Goal: Find specific page/section: Find specific page/section

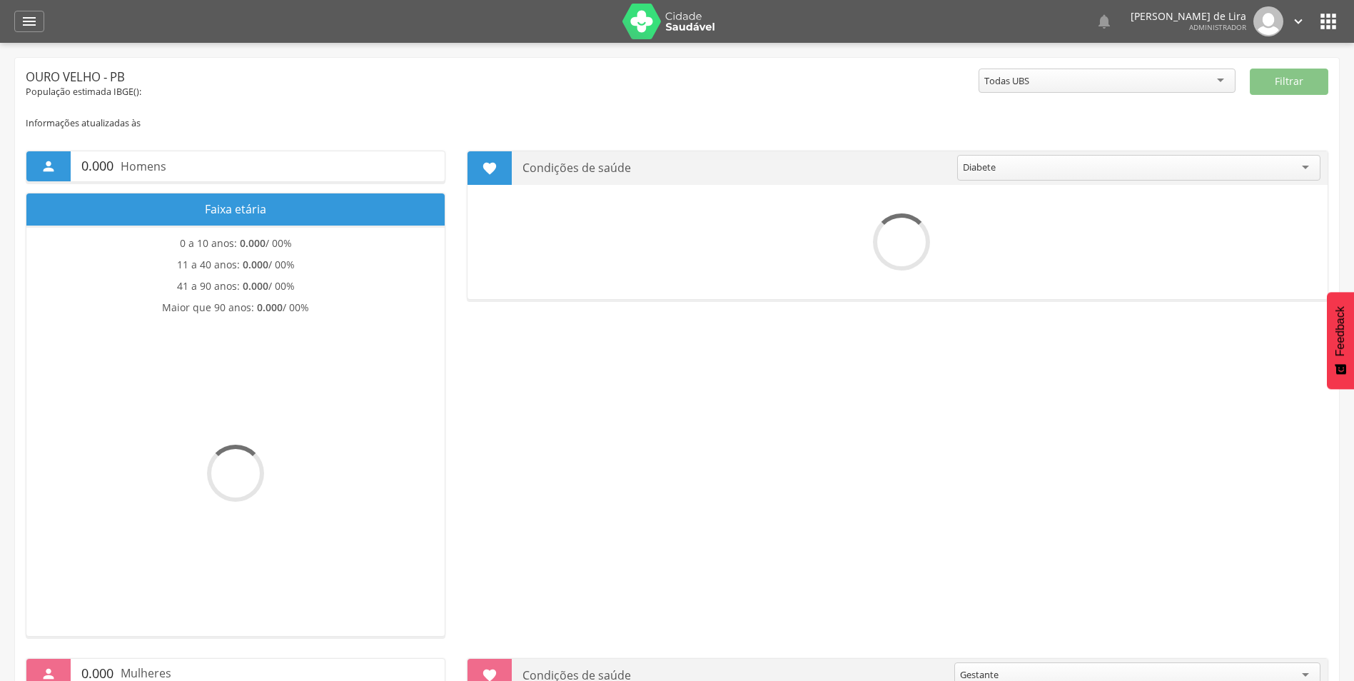
click at [30, 17] on icon "" at bounding box center [29, 21] width 17 height 17
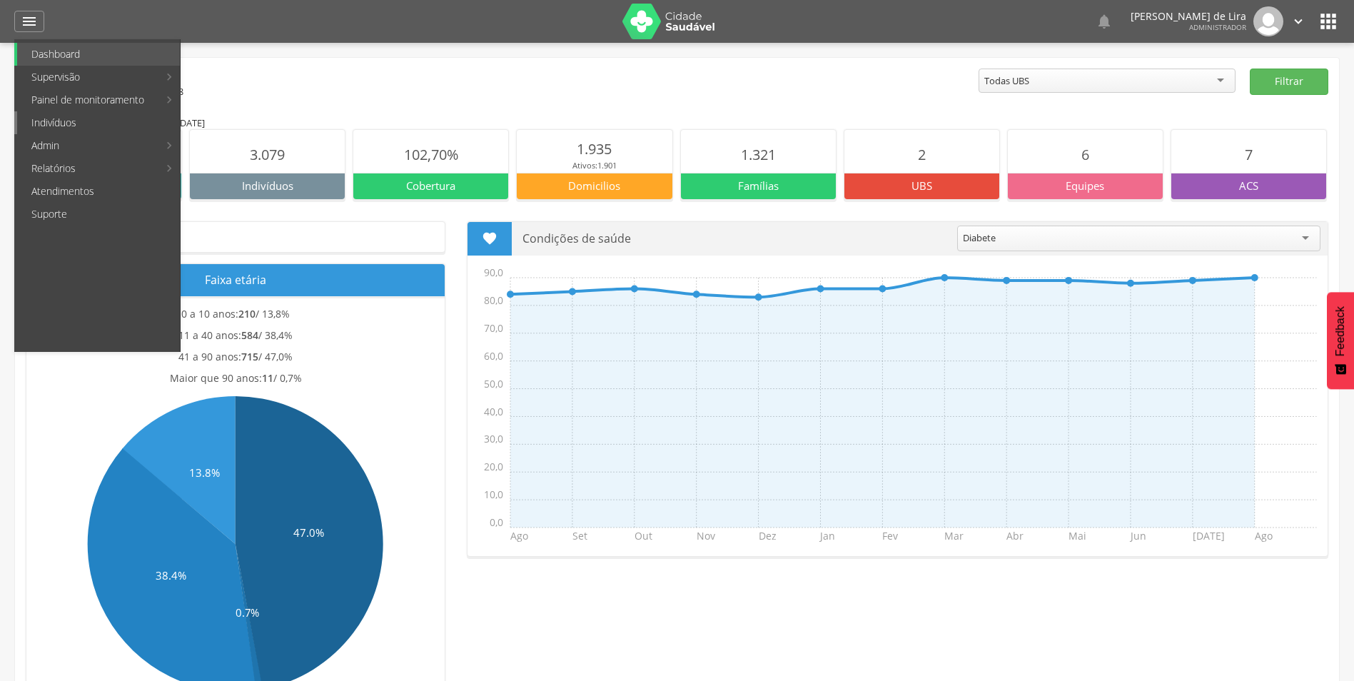
click at [64, 118] on link "Indivíduos" at bounding box center [98, 122] width 163 height 23
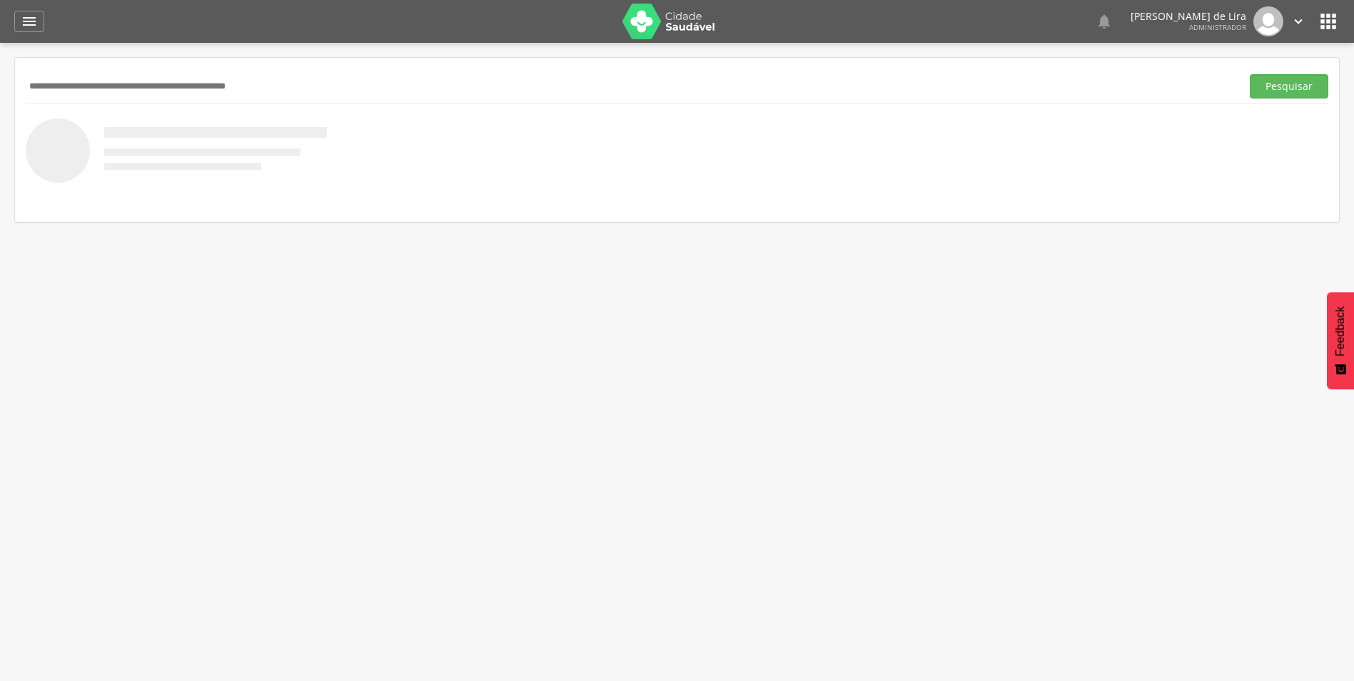
click at [139, 89] on input "text" at bounding box center [631, 86] width 1210 height 24
type input "**********"
click at [1250, 74] on button "Pesquisar" at bounding box center [1289, 86] width 79 height 24
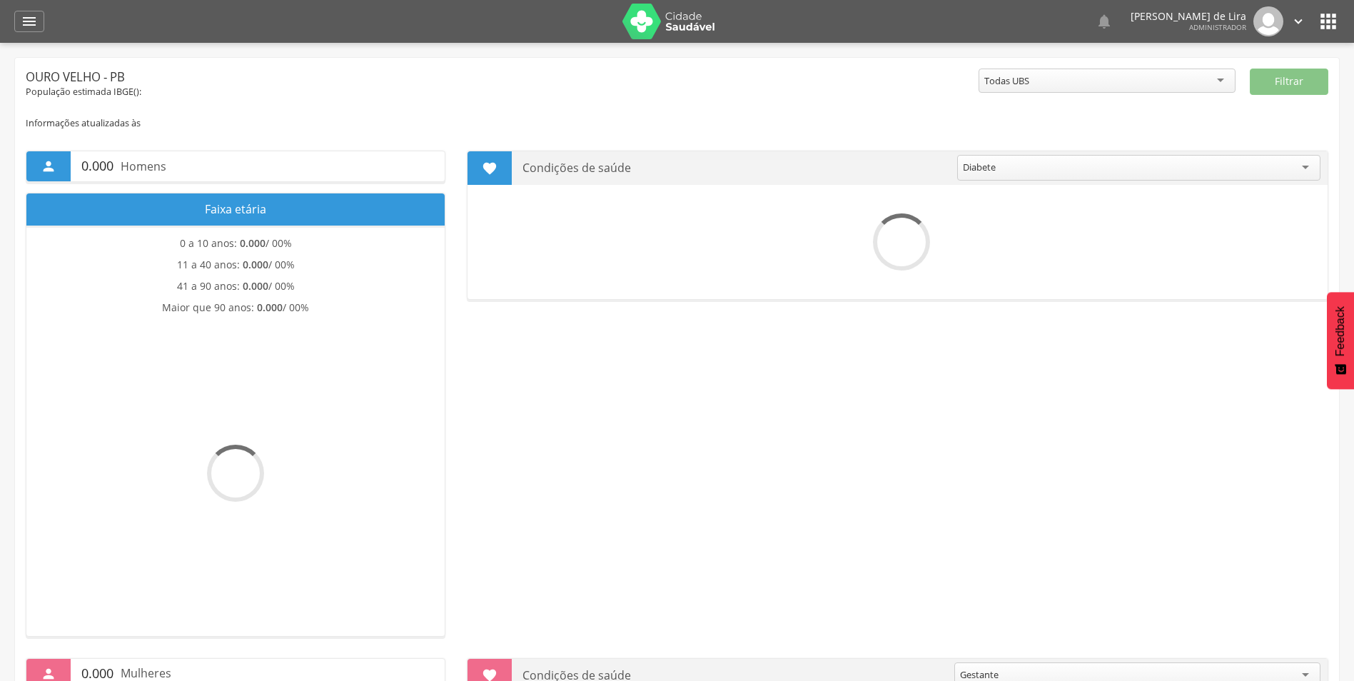
click at [39, 28] on div "" at bounding box center [29, 21] width 30 height 21
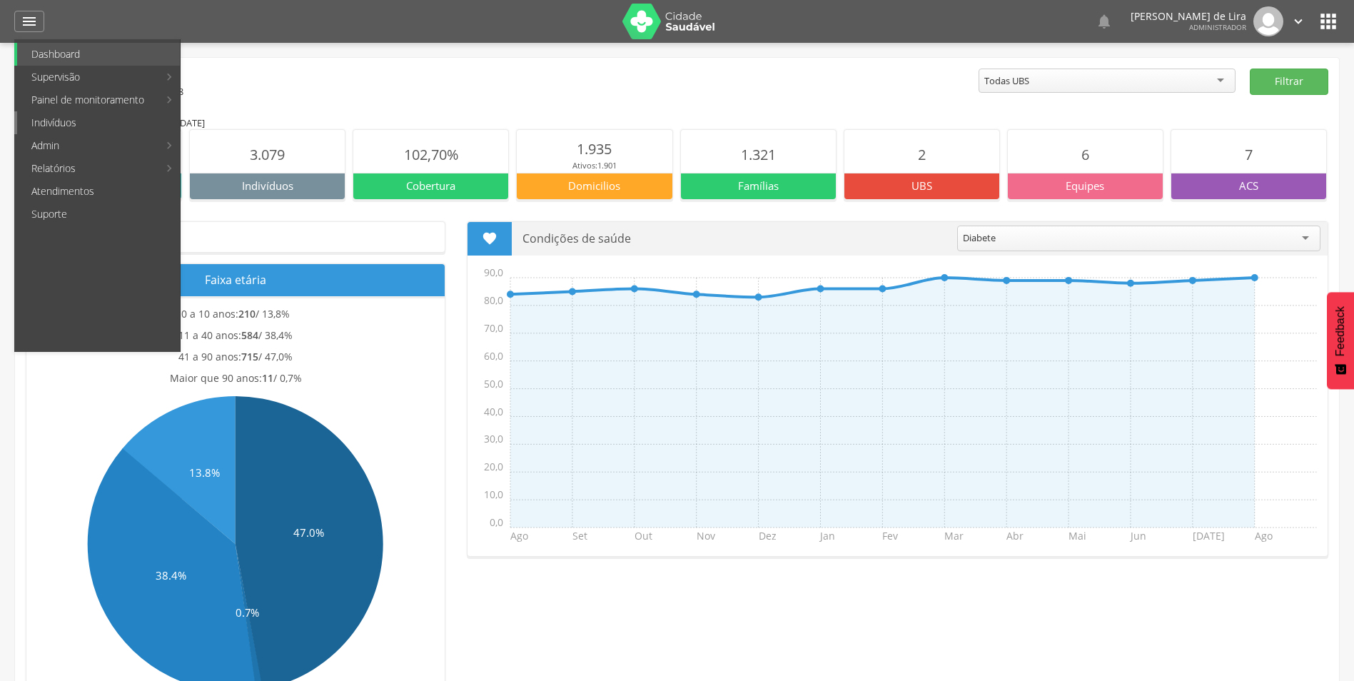
drag, startPoint x: 64, startPoint y: 123, endPoint x: 57, endPoint y: 87, distance: 36.4
click at [65, 123] on link "Indivíduos" at bounding box center [98, 122] width 163 height 23
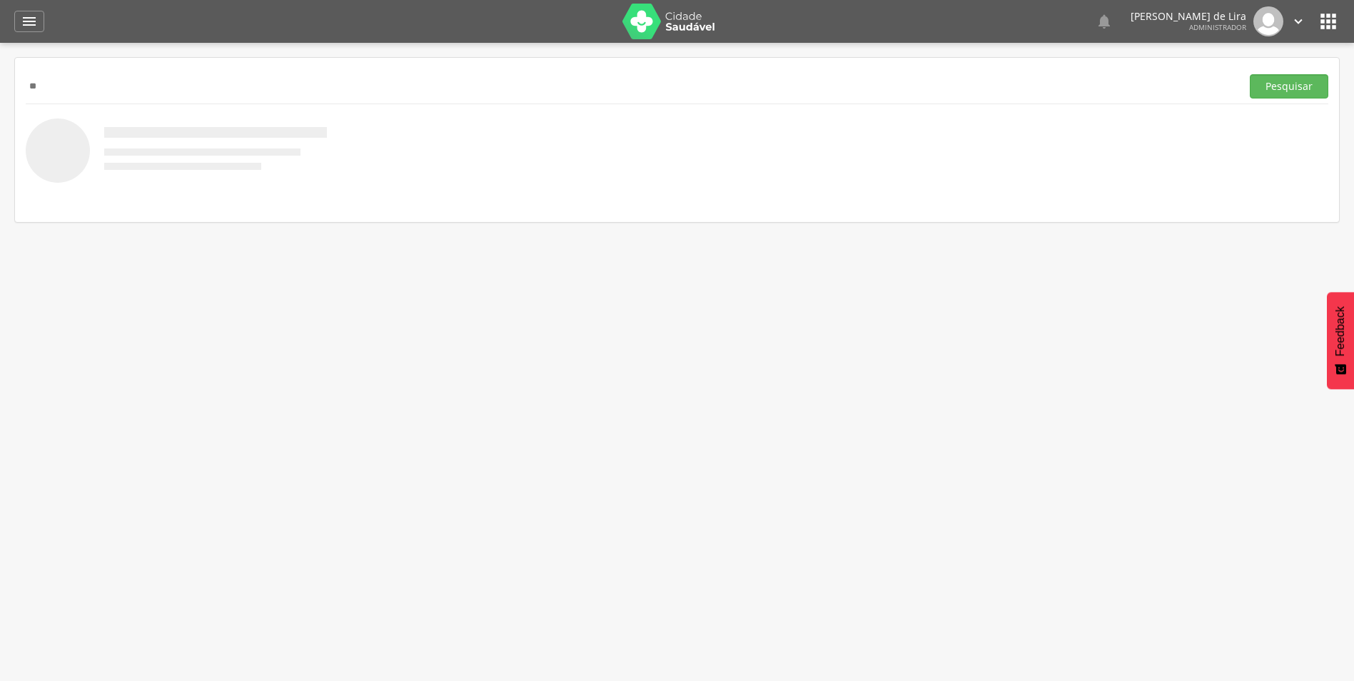
type input "*"
type input "*********"
click at [1250, 74] on button "Pesquisar" at bounding box center [1289, 86] width 79 height 24
